Goal: Task Accomplishment & Management: Complete application form

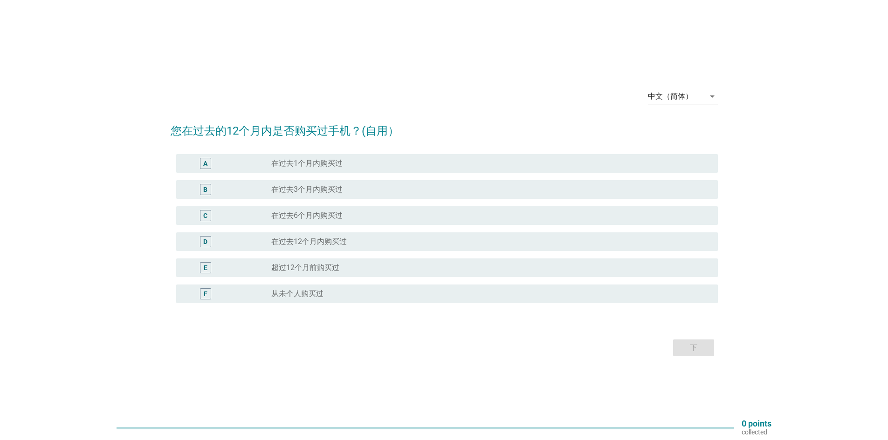
click at [709, 94] on icon "arrow_drop_down" at bounding box center [711, 96] width 11 height 11
click at [684, 103] on div "English" at bounding box center [682, 103] width 55 height 11
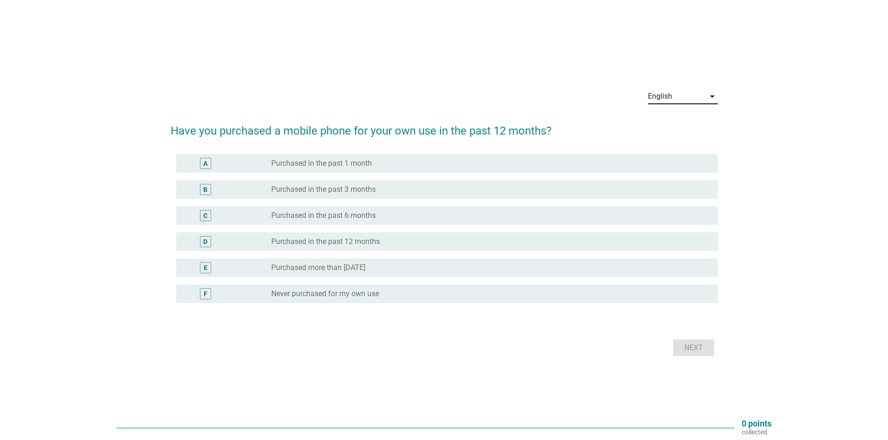
click at [365, 267] on label "Purchased more than [DATE]" at bounding box center [318, 267] width 94 height 9
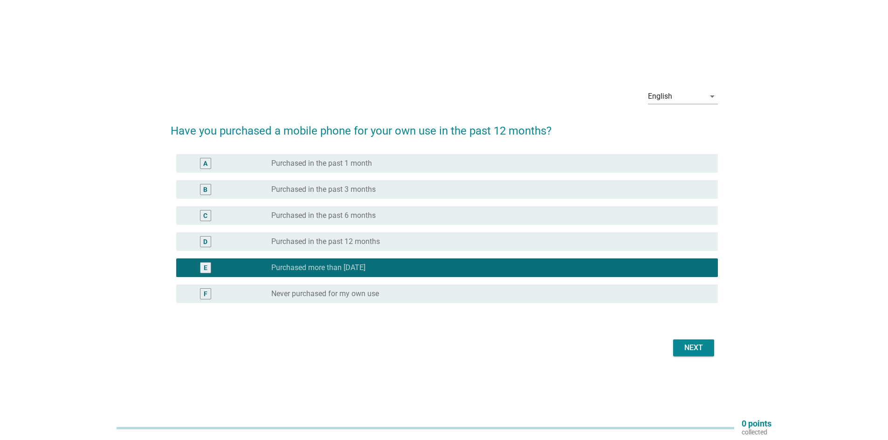
click at [369, 240] on label "Purchased in the past 12 months" at bounding box center [325, 241] width 109 height 9
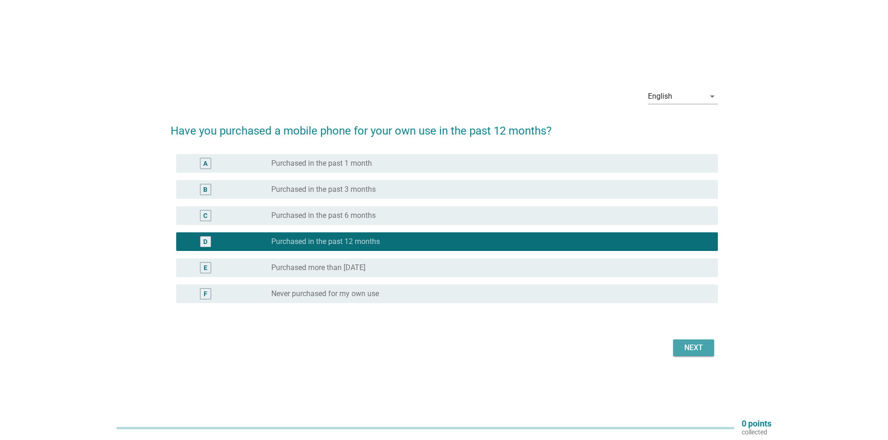
click at [701, 349] on div "Next" at bounding box center [693, 348] width 26 height 11
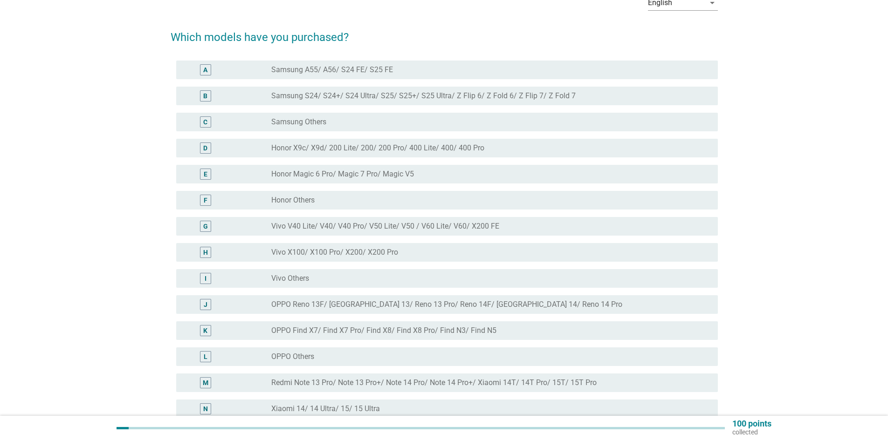
scroll to position [47, 0]
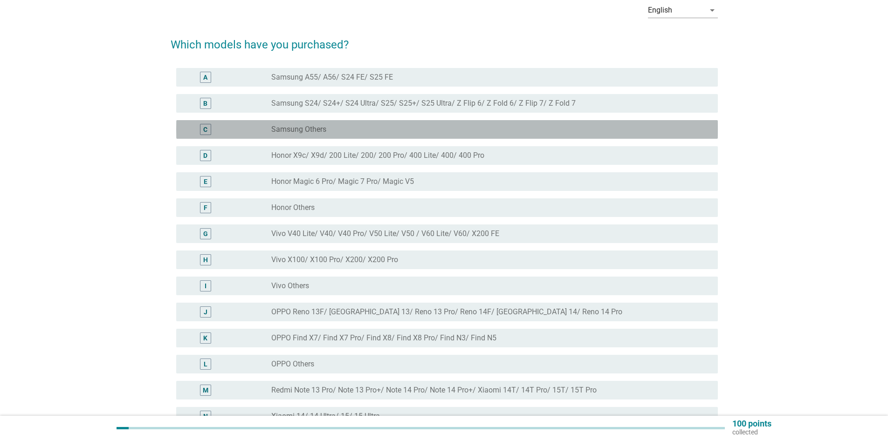
click at [200, 127] on div "C" at bounding box center [205, 129] width 11 height 11
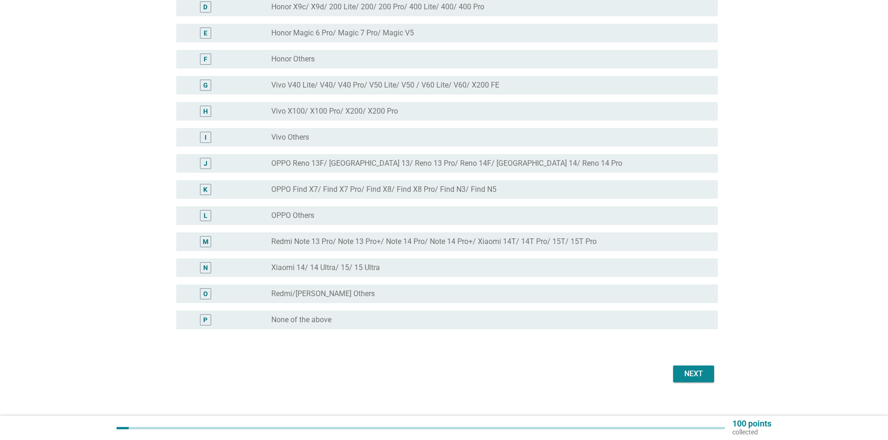
scroll to position [206, 0]
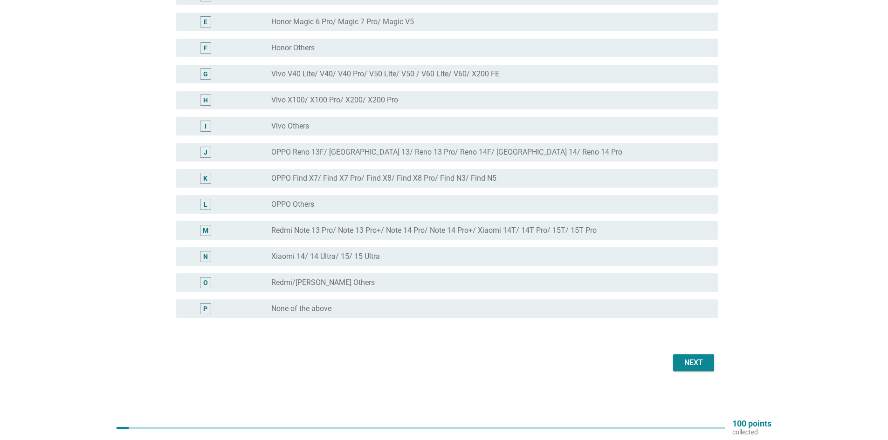
click at [700, 370] on button "Next" at bounding box center [693, 363] width 41 height 17
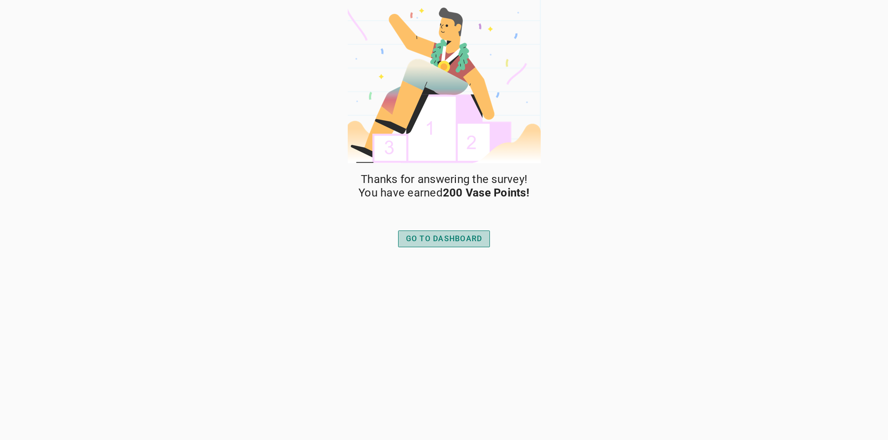
click at [432, 239] on div "GO TO DASHBOARD" at bounding box center [444, 238] width 76 height 11
